Goal: Task Accomplishment & Management: Use online tool/utility

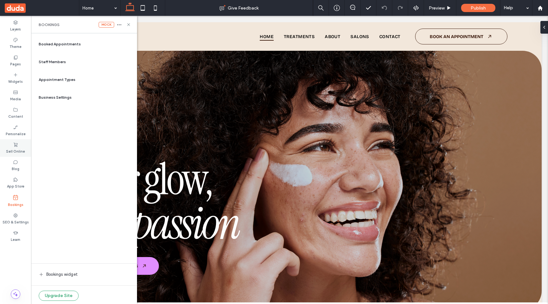
click at [15, 151] on label "Sell Online" at bounding box center [15, 150] width 19 height 7
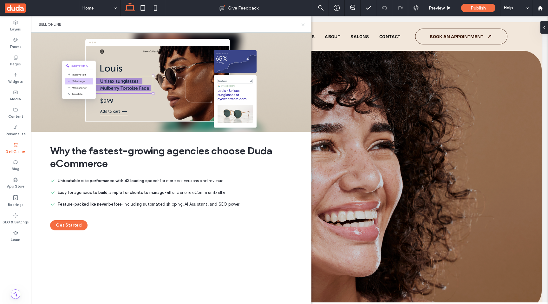
click at [18, 148] on label "Sell Online" at bounding box center [15, 150] width 19 height 7
click at [455, 9] on use at bounding box center [539, 7] width 5 height 5
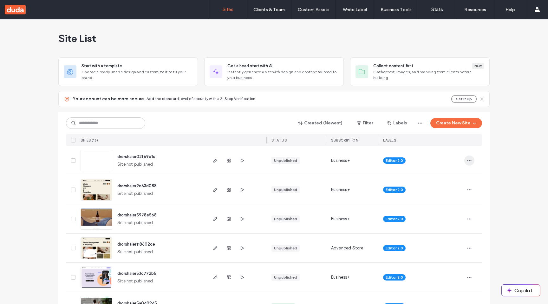
click at [467, 160] on icon "button" at bounding box center [468, 160] width 5 height 5
click at [434, 239] on span "Delete Site" at bounding box center [438, 241] width 22 height 6
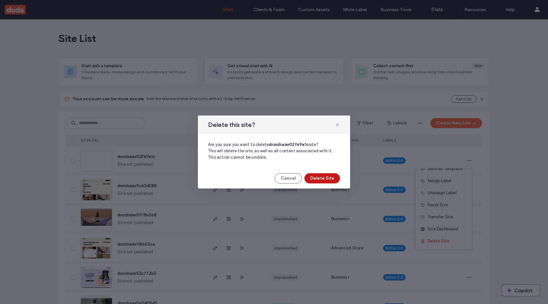
click at [332, 175] on button "Delete Site" at bounding box center [321, 178] width 35 height 10
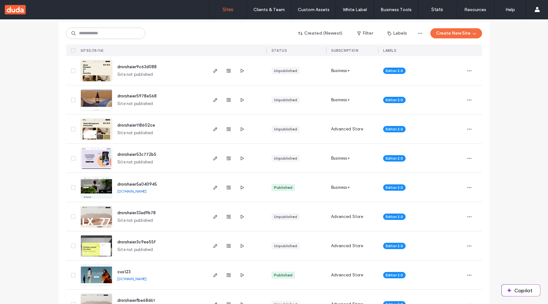
scroll to position [306, 0]
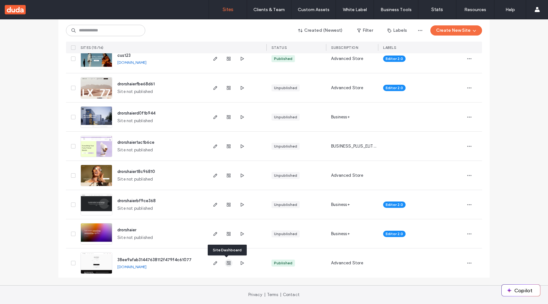
click at [226, 264] on icon "button" at bounding box center [228, 262] width 5 height 5
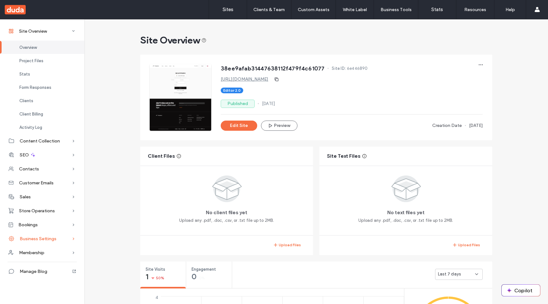
click at [48, 240] on span "Business Settings" at bounding box center [38, 238] width 37 height 5
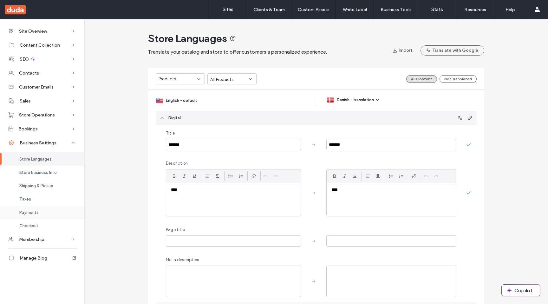
click at [35, 216] on div "Payments" at bounding box center [42, 211] width 84 height 13
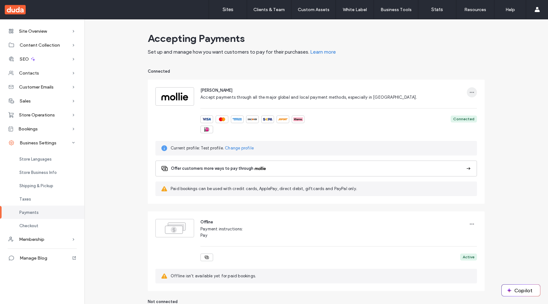
click at [470, 92] on use "button" at bounding box center [472, 92] width 4 height 1
click at [473, 91] on span "button" at bounding box center [471, 92] width 10 height 10
click at [481, 106] on span "Change profile" at bounding box center [491, 109] width 29 height 6
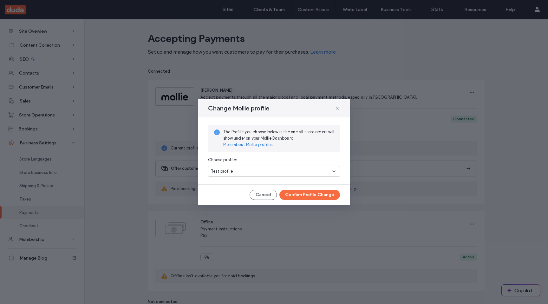
click at [337, 171] on div "Test profile" at bounding box center [274, 170] width 132 height 11
click at [342, 108] on div "Change Mollie profile" at bounding box center [274, 108] width 152 height 18
click at [338, 107] on use at bounding box center [337, 107] width 3 height 3
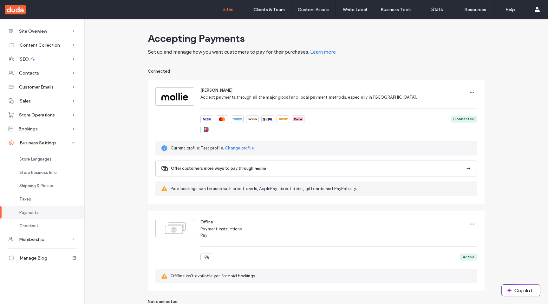
click at [230, 10] on label "Sites" at bounding box center [227, 10] width 11 height 6
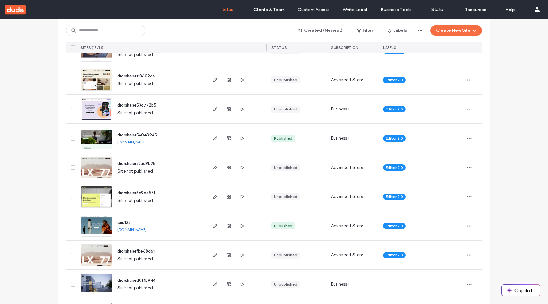
scroll to position [140, 0]
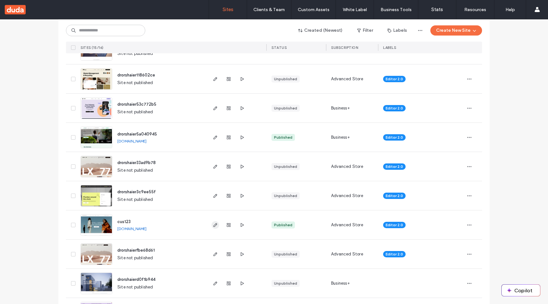
click at [214, 223] on icon "button" at bounding box center [215, 224] width 5 height 5
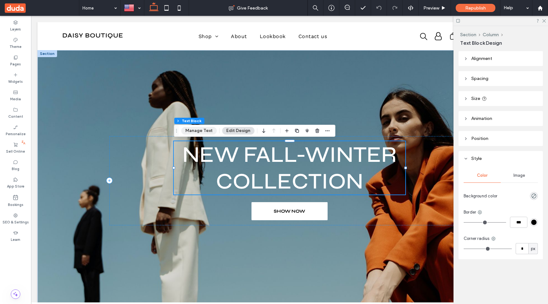
click at [198, 130] on button "Manage Text" at bounding box center [198, 131] width 35 height 8
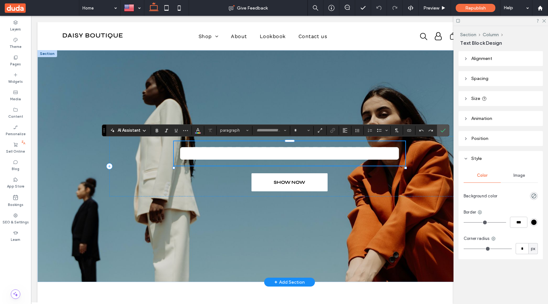
type input "****"
type input "**"
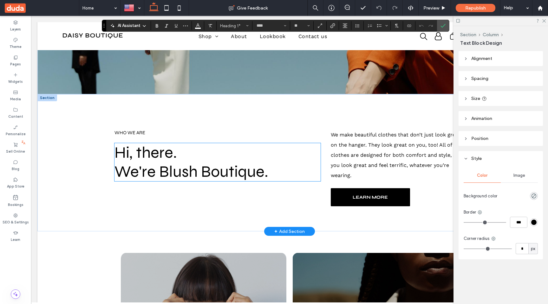
scroll to position [189, 0]
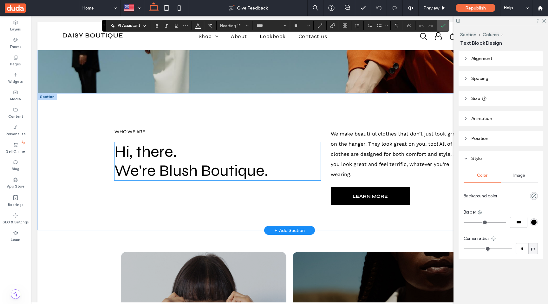
click at [154, 180] on span "We're Blush Boutique." at bounding box center [191, 170] width 154 height 19
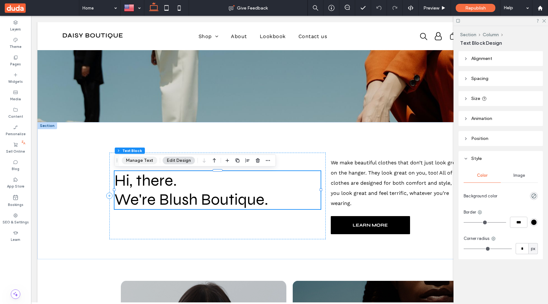
click at [143, 160] on button "Manage Text" at bounding box center [139, 161] width 35 height 8
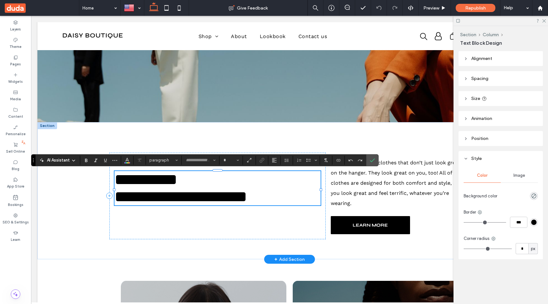
type input "****"
type input "**"
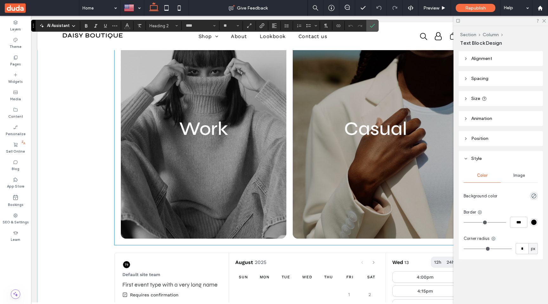
scroll to position [454, 0]
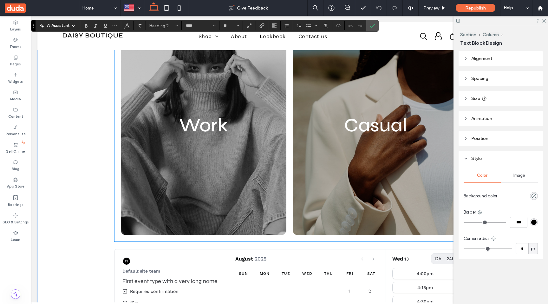
click at [192, 128] on link at bounding box center [203, 125] width 165 height 220
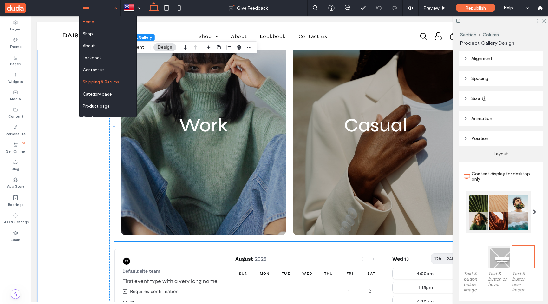
scroll to position [10, 0]
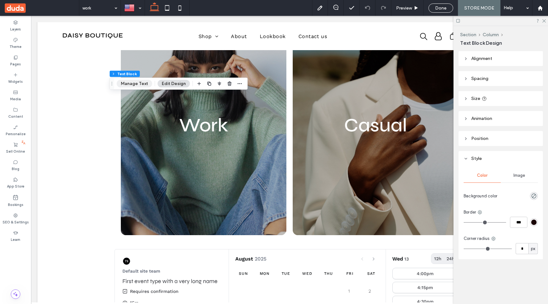
click at [133, 83] on button "Manage Text" at bounding box center [134, 84] width 35 height 8
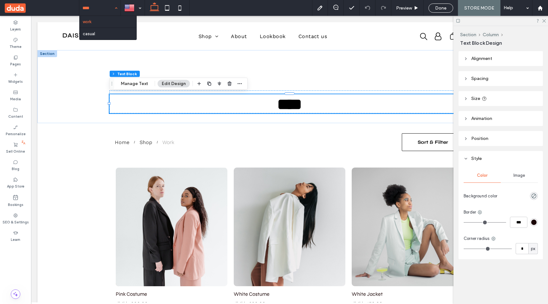
click at [114, 9] on div "work casual" at bounding box center [99, 8] width 41 height 16
click at [115, 7] on div "work" at bounding box center [99, 8] width 41 height 16
drag, startPoint x: 439, startPoint y: 8, endPoint x: 190, endPoint y: 23, distance: 249.0
click at [439, 8] on span "Done" at bounding box center [440, 7] width 11 height 5
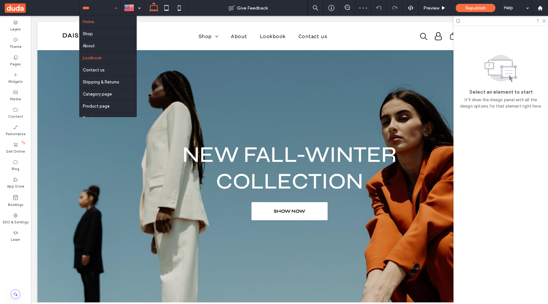
scroll to position [10, 0]
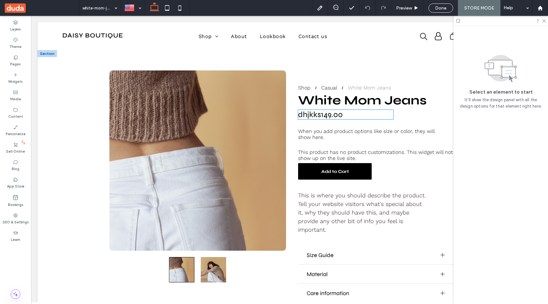
click at [326, 117] on h4 "dhjkks149.00" at bounding box center [320, 115] width 45 height 10
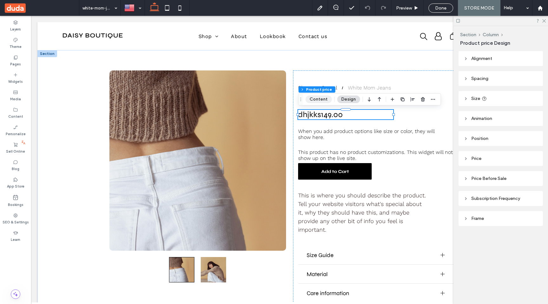
click at [324, 100] on button "Content" at bounding box center [318, 99] width 26 height 8
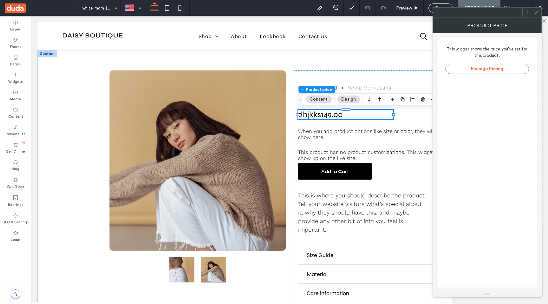
click at [538, 13] on icon at bounding box center [536, 12] width 5 height 5
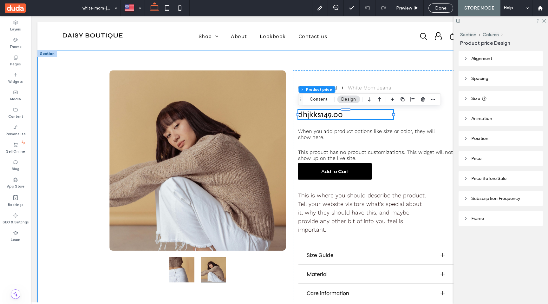
click at [335, 63] on div "Shop Casual White Mom Jeans This is where you should describe the product. Tell…" at bounding box center [289, 189] width 380 height 278
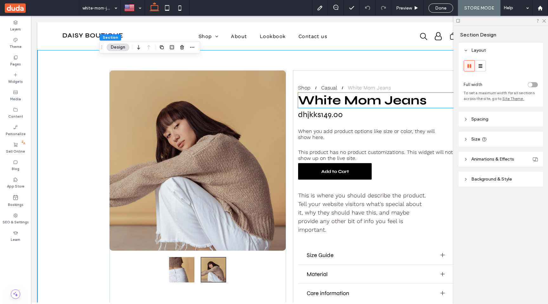
click at [335, 103] on span "White Mom Jeans" at bounding box center [362, 100] width 129 height 15
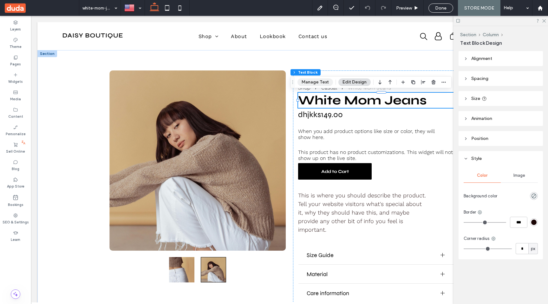
click at [319, 84] on button "Manage Text" at bounding box center [314, 82] width 35 height 8
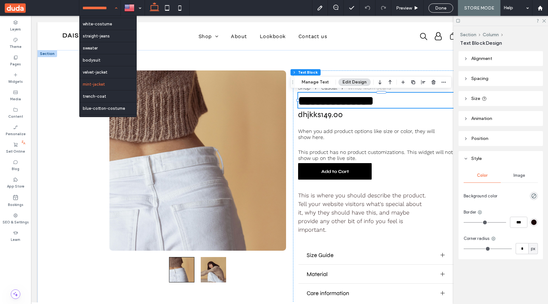
scroll to position [71, 0]
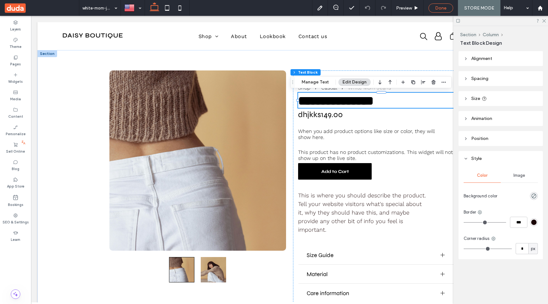
click at [450, 8] on div "Done" at bounding box center [440, 7] width 24 height 5
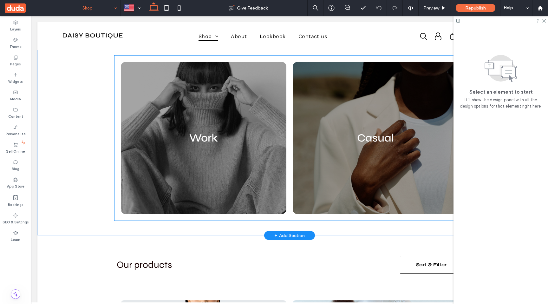
scroll to position [154, 0]
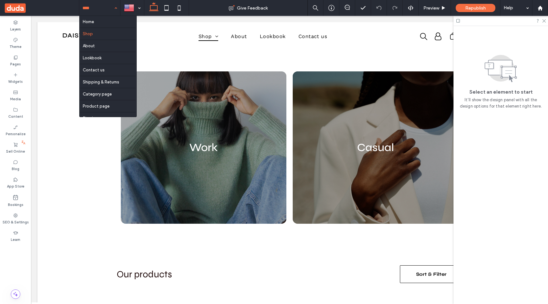
click at [117, 6] on div "Home Shop About Lookbook Contact us Shipping & Returns Category page Product pa…" at bounding box center [99, 8] width 41 height 16
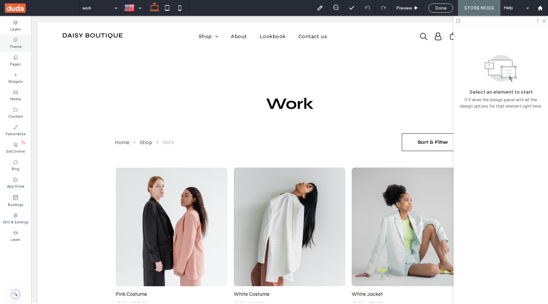
click at [17, 49] on label "Theme" at bounding box center [16, 45] width 12 height 7
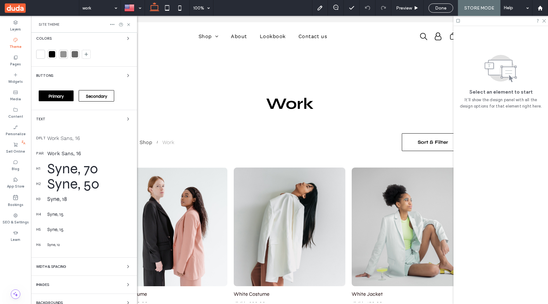
scroll to position [62, 0]
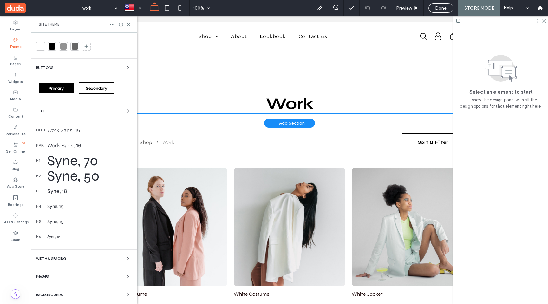
click at [302, 106] on span "Work" at bounding box center [289, 103] width 47 height 19
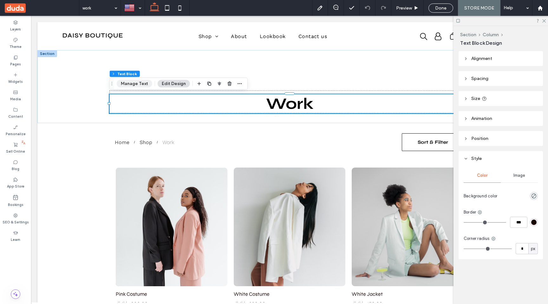
click at [138, 84] on button "Manage Text" at bounding box center [134, 84] width 35 height 8
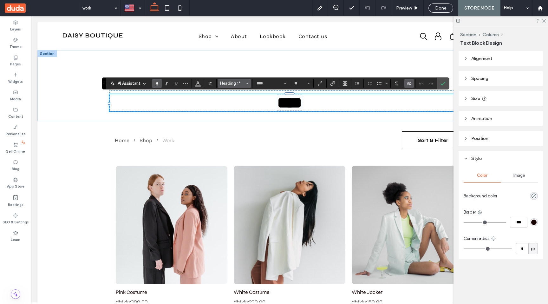
click at [247, 82] on icon "Styles" at bounding box center [247, 83] width 3 height 3
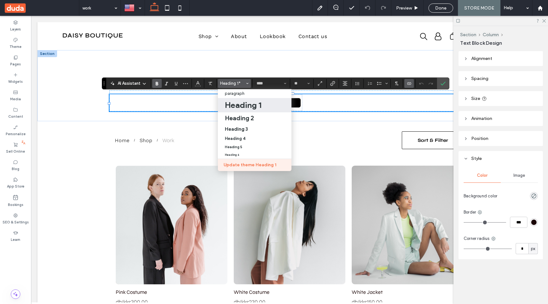
click at [251, 165] on button "Update theme Heading 1" at bounding box center [255, 165] width 74 height 12
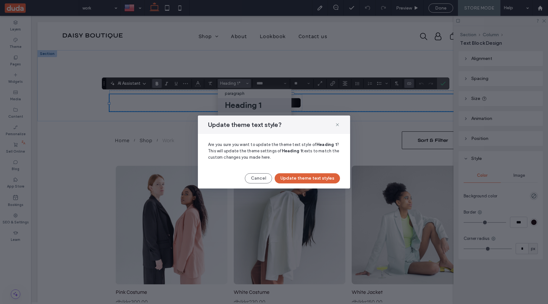
click at [312, 180] on button "Update theme text styles" at bounding box center [306, 178] width 65 height 10
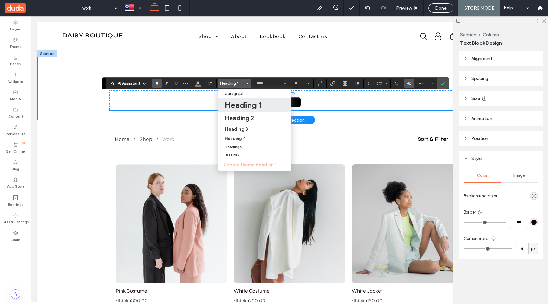
click at [242, 63] on div "﻿ **** ﻿" at bounding box center [289, 85] width 380 height 70
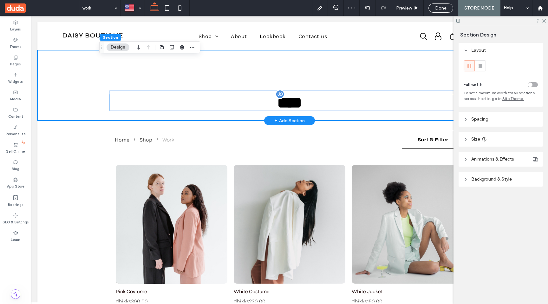
click at [297, 106] on span "****" at bounding box center [289, 103] width 25 height 16
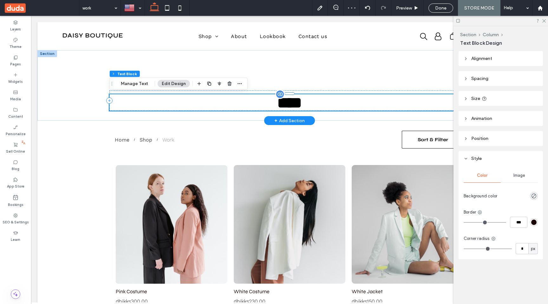
click at [302, 106] on span "****" at bounding box center [289, 103] width 25 height 16
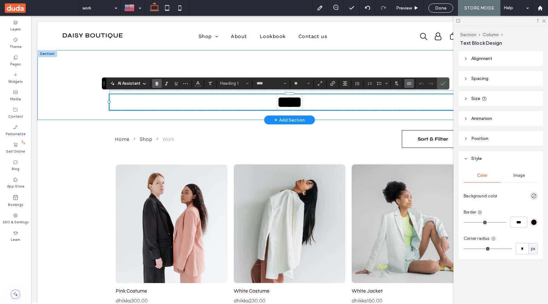
click at [332, 58] on div "﻿ **** ﻿" at bounding box center [289, 85] width 380 height 70
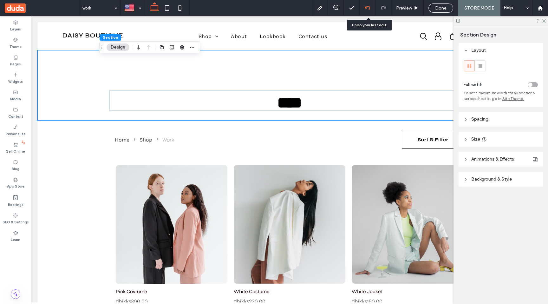
click at [366, 9] on icon at bounding box center [367, 7] width 5 height 5
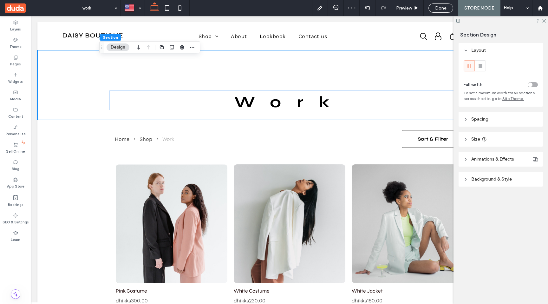
scroll to position [0, 0]
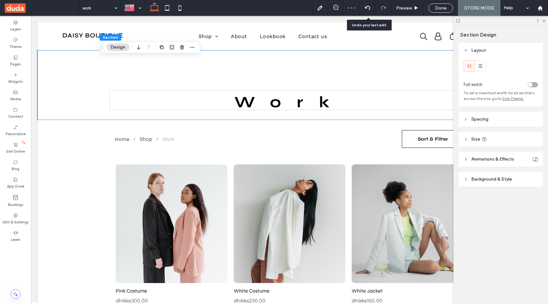
drag, startPoint x: 370, startPoint y: 9, endPoint x: 367, endPoint y: 21, distance: 12.1
click at [370, 9] on use at bounding box center [366, 8] width 5 height 4
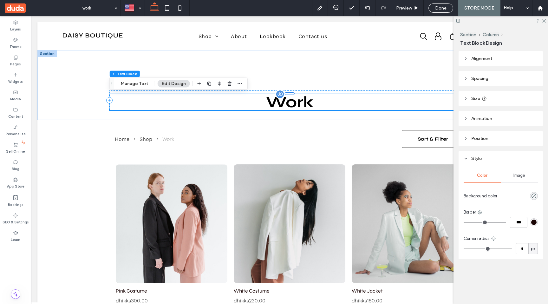
click at [302, 106] on span "Work" at bounding box center [289, 102] width 47 height 19
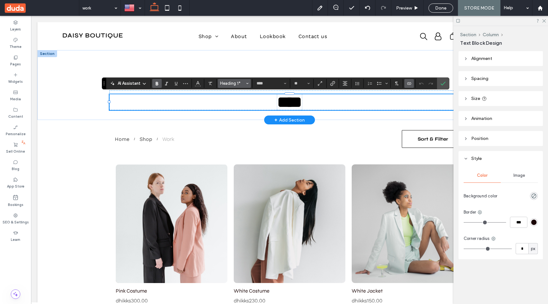
click at [249, 83] on button "Heading 1*" at bounding box center [234, 83] width 33 height 9
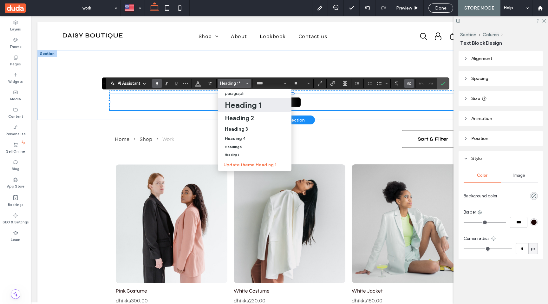
click at [246, 83] on use "Styles" at bounding box center [247, 83] width 2 height 1
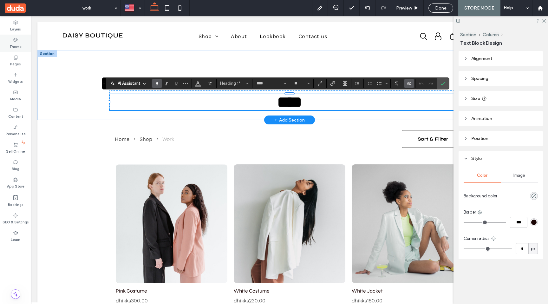
click at [16, 43] on label "Theme" at bounding box center [16, 45] width 12 height 7
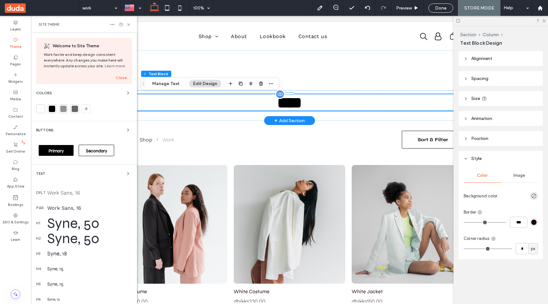
scroll to position [62, 0]
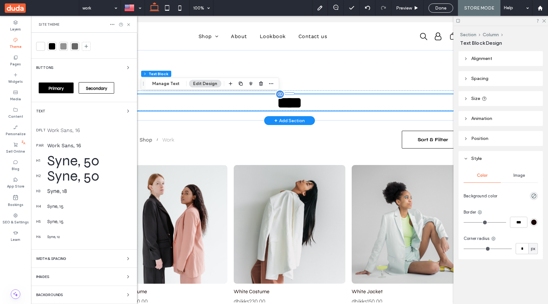
click at [61, 295] on span "Backgrounds" at bounding box center [49, 294] width 27 height 3
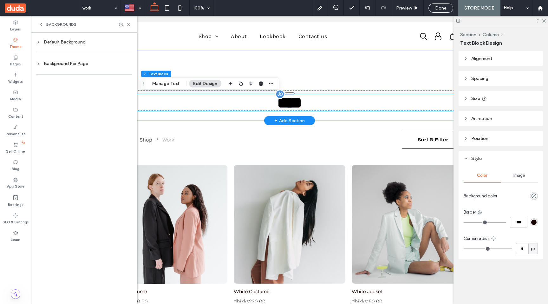
scroll to position [0, 0]
click at [67, 39] on div "Default Background" at bounding box center [84, 42] width 96 height 9
click at [40, 40] on icon at bounding box center [38, 42] width 4 height 4
click at [42, 63] on div "Background Per Page" at bounding box center [84, 63] width 96 height 5
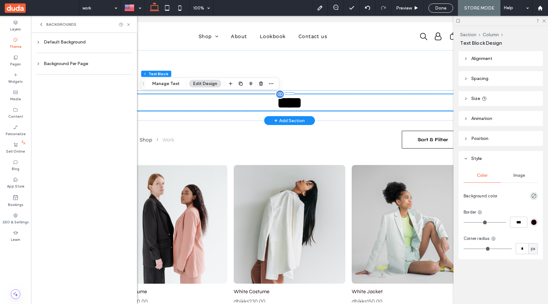
click at [43, 28] on div "Backgrounds" at bounding box center [84, 24] width 106 height 17
click at [40, 24] on icon at bounding box center [41, 24] width 5 height 5
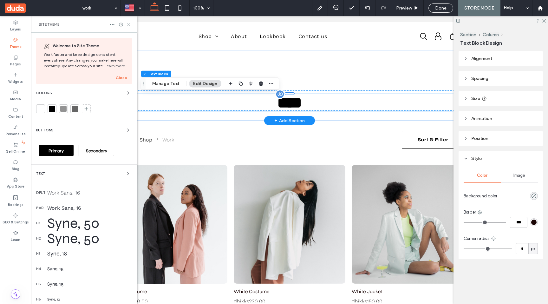
drag, startPoint x: 129, startPoint y: 23, endPoint x: 101, endPoint y: 9, distance: 32.0
click at [129, 23] on use at bounding box center [128, 24] width 3 height 3
